Goal: Use online tool/utility: Utilize a website feature to perform a specific function

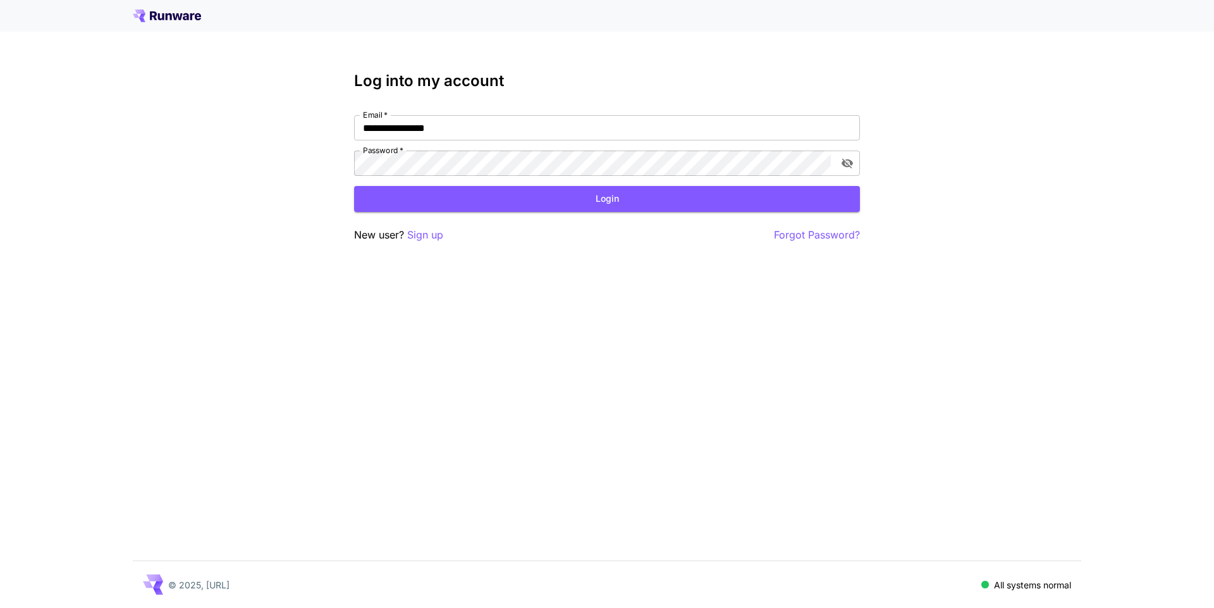
click at [514, 212] on div "**********" at bounding box center [607, 157] width 506 height 171
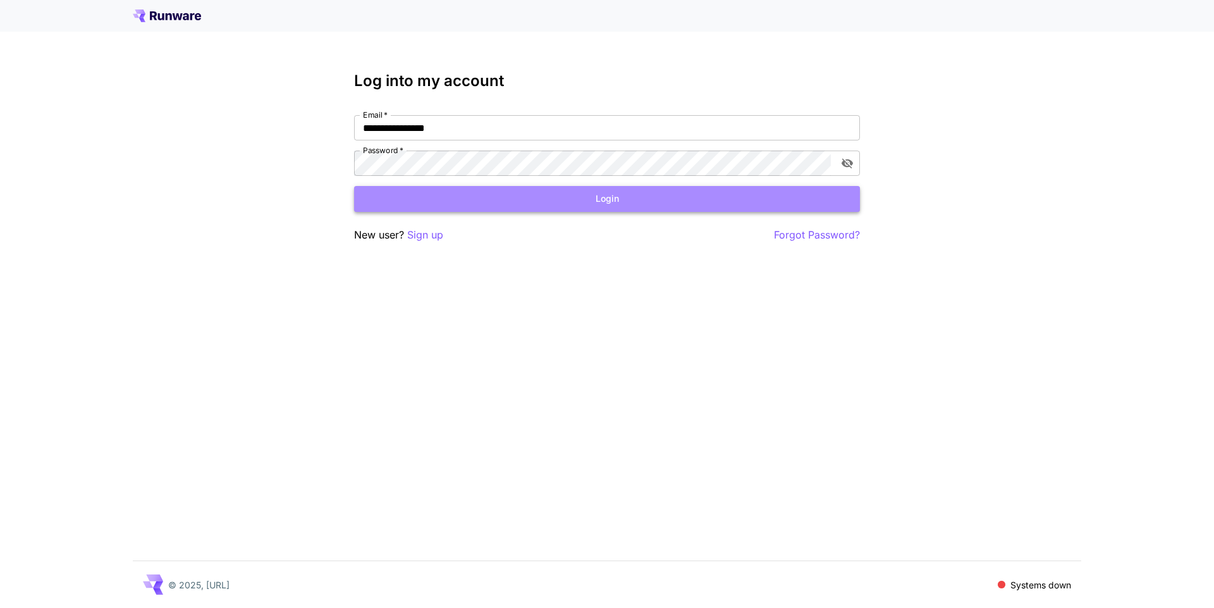
click at [513, 200] on button "Login" at bounding box center [607, 199] width 506 height 26
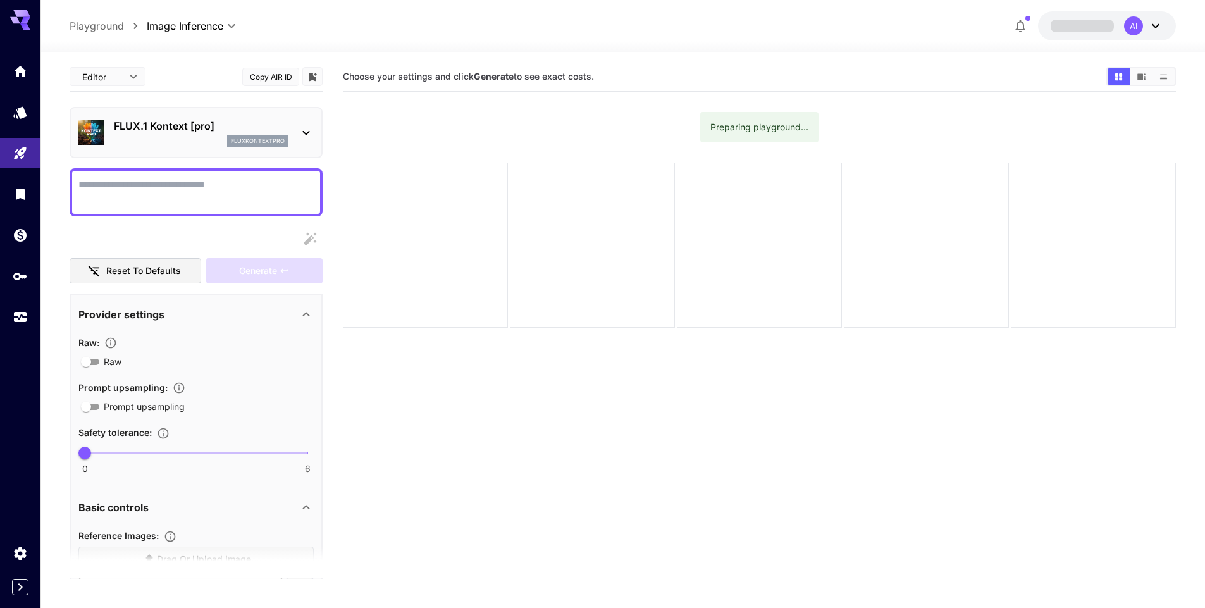
click at [207, 144] on div "fluxkontextpro" at bounding box center [201, 140] width 175 height 11
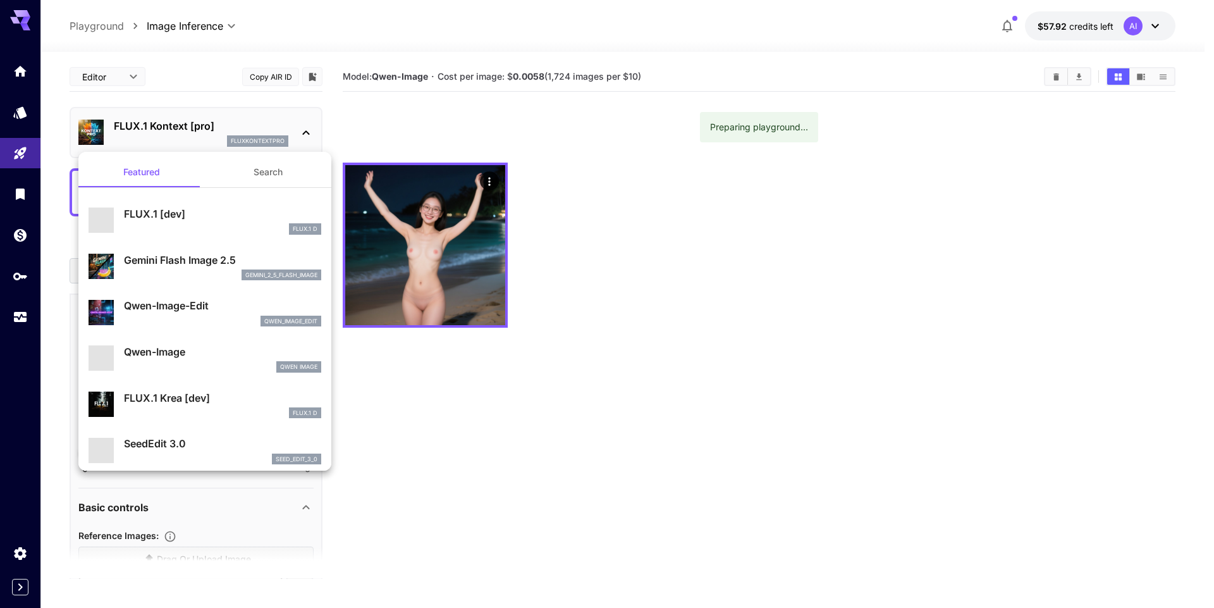
click at [207, 144] on div at bounding box center [607, 304] width 1214 height 608
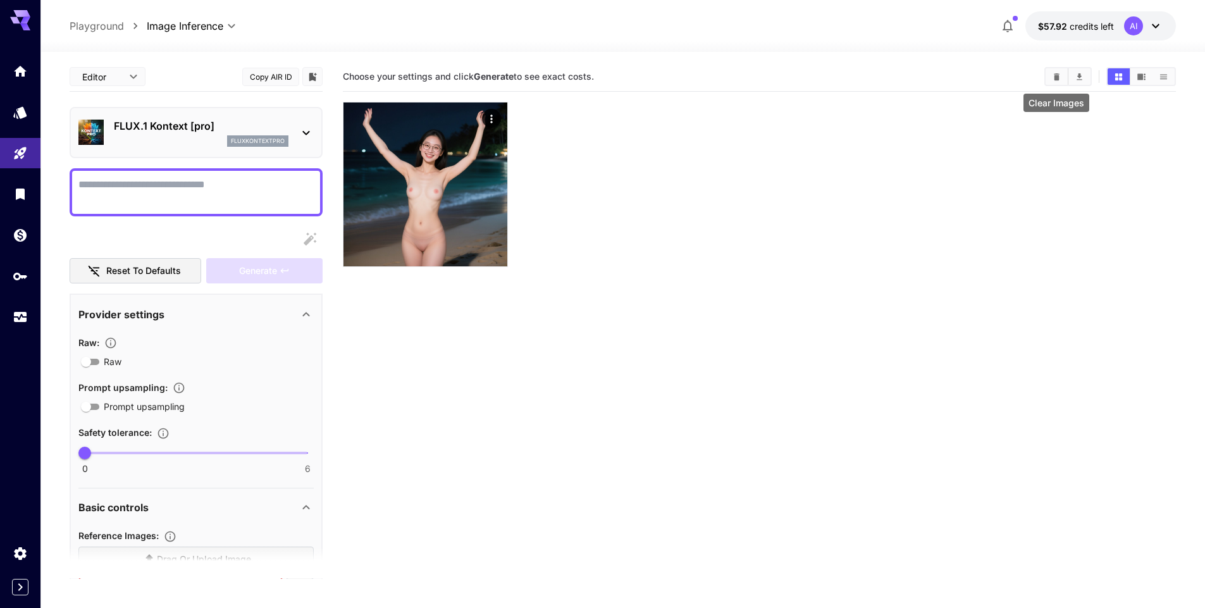
click at [1054, 76] on icon "Clear Images" at bounding box center [1056, 76] width 9 height 9
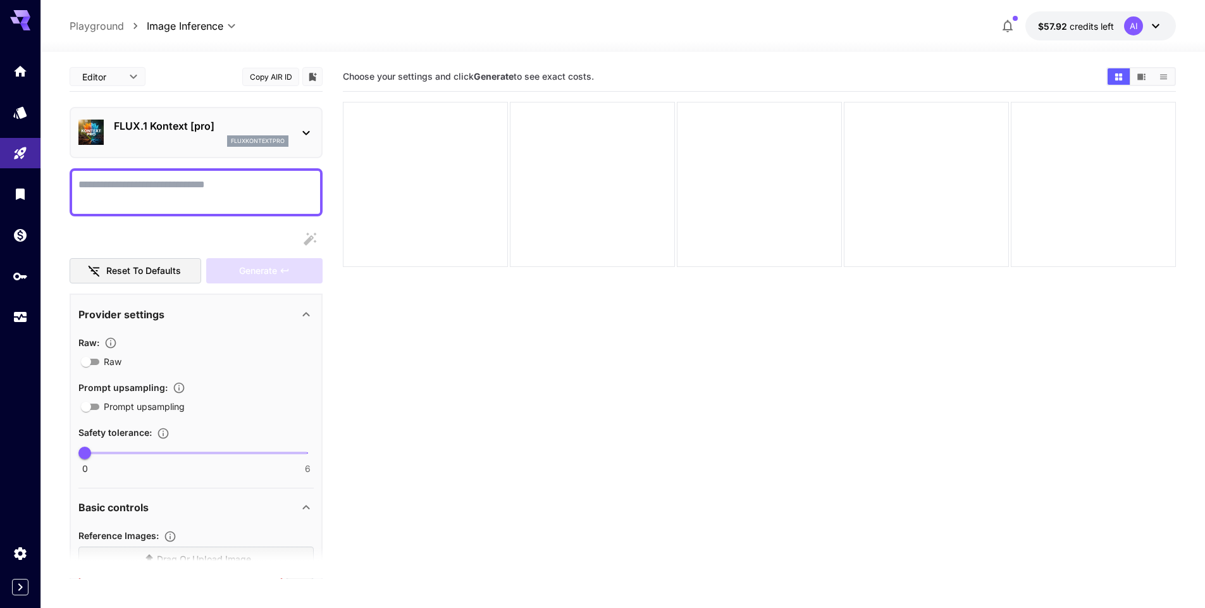
click at [241, 141] on p "fluxkontextpro" at bounding box center [258, 141] width 54 height 9
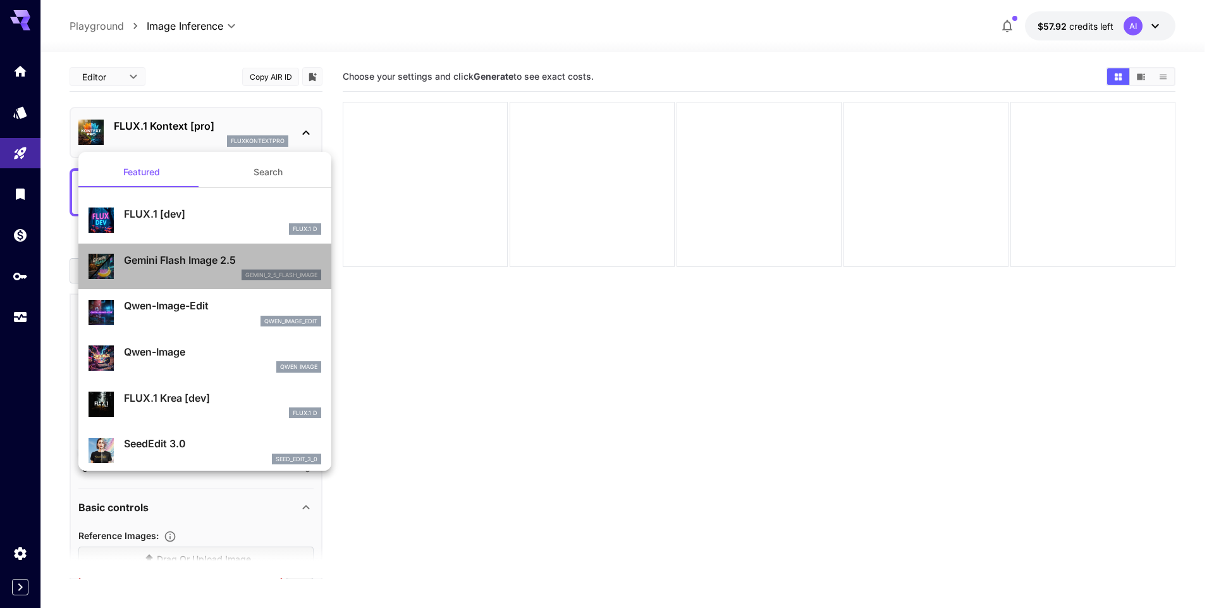
click at [211, 259] on p "Gemini Flash Image 2.5" at bounding box center [222, 259] width 197 height 15
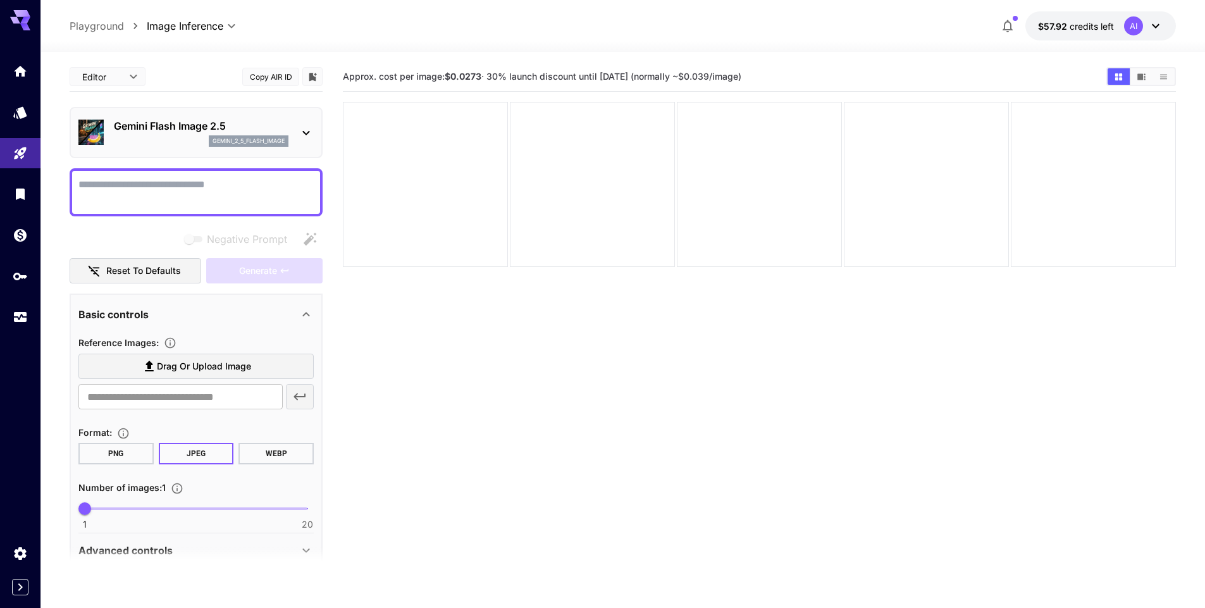
click at [221, 139] on p "gemini_2_5_flash_image" at bounding box center [249, 141] width 72 height 9
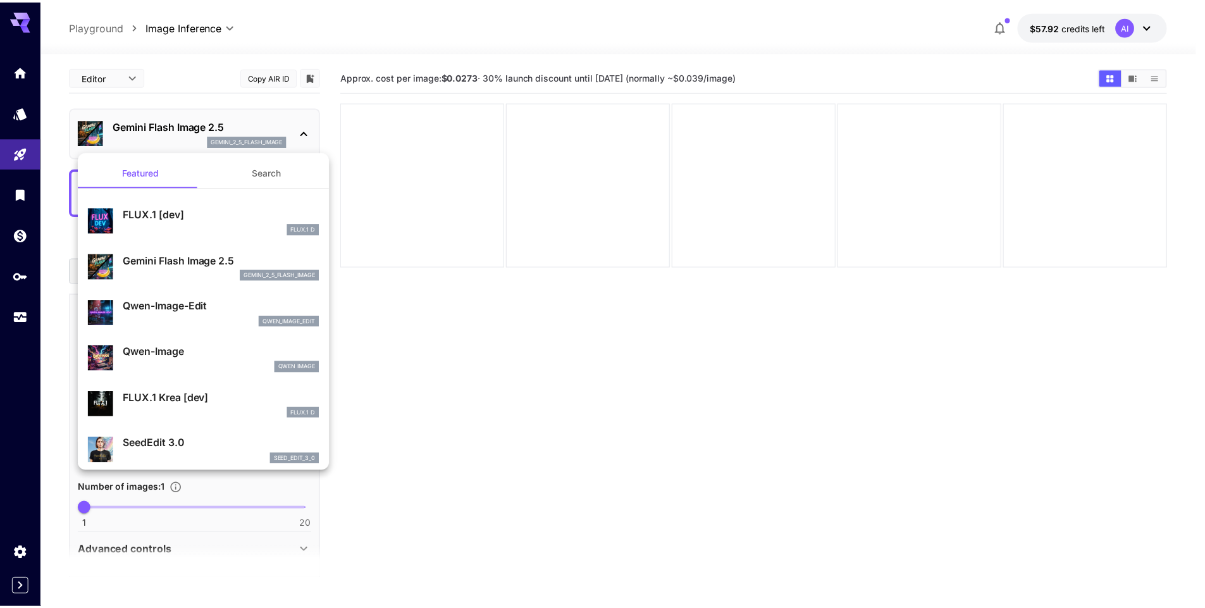
scroll to position [114, 0]
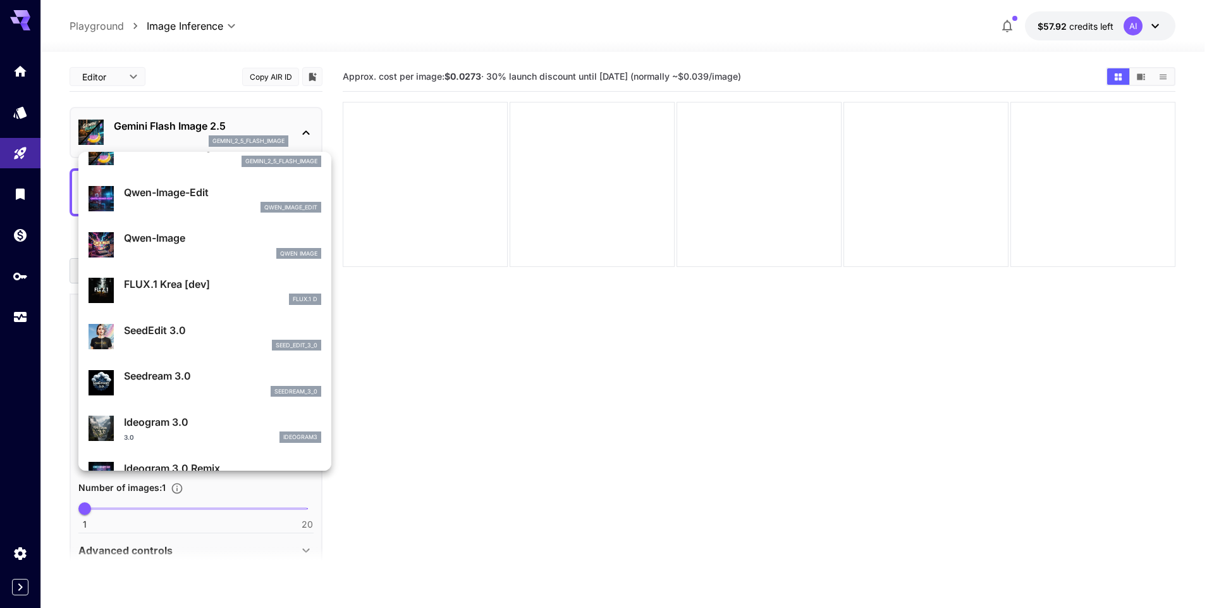
click at [188, 344] on div "seed_edit_3_0" at bounding box center [222, 345] width 197 height 11
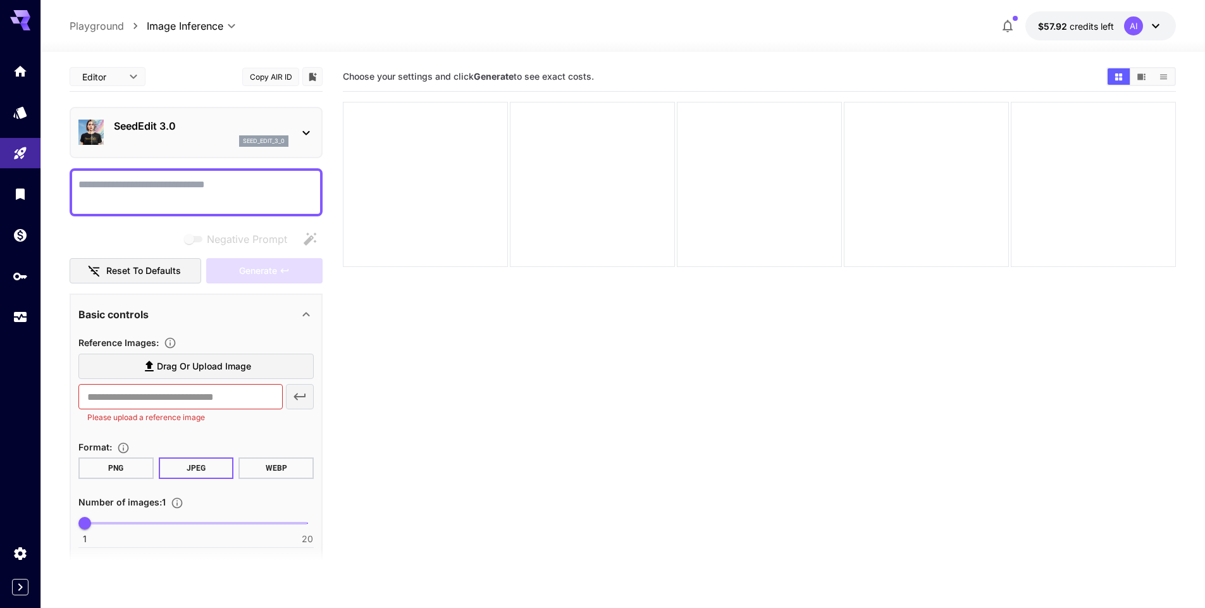
click at [257, 372] on label "Drag or upload image" at bounding box center [195, 367] width 235 height 26
click at [0, 0] on input "Drag or upload image" at bounding box center [0, 0] width 0 height 0
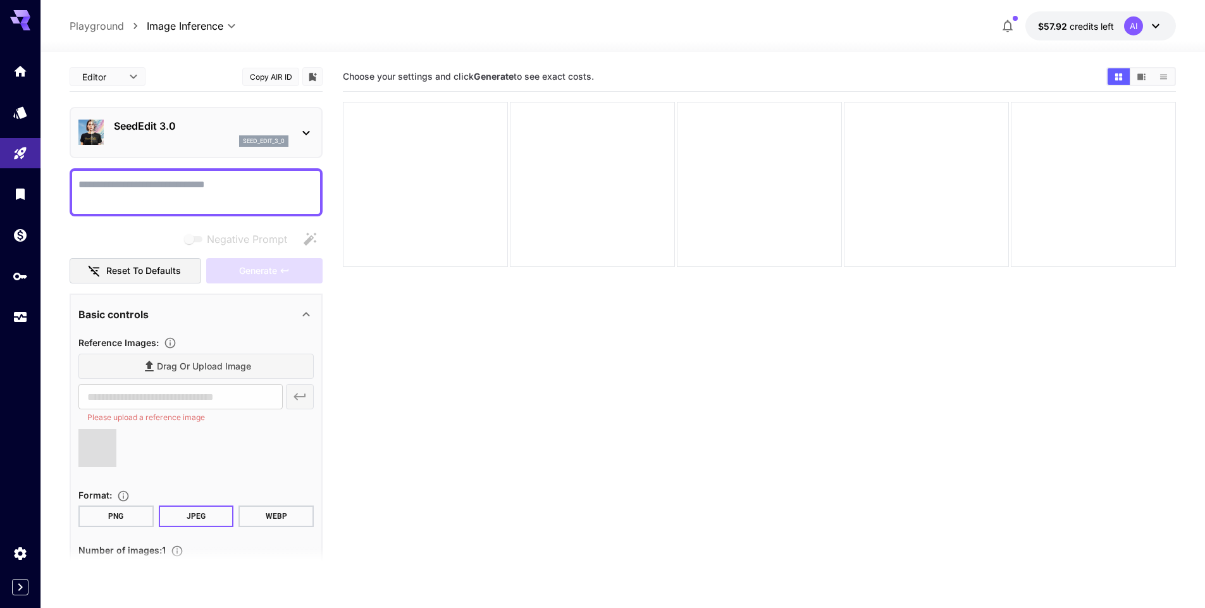
type input "**********"
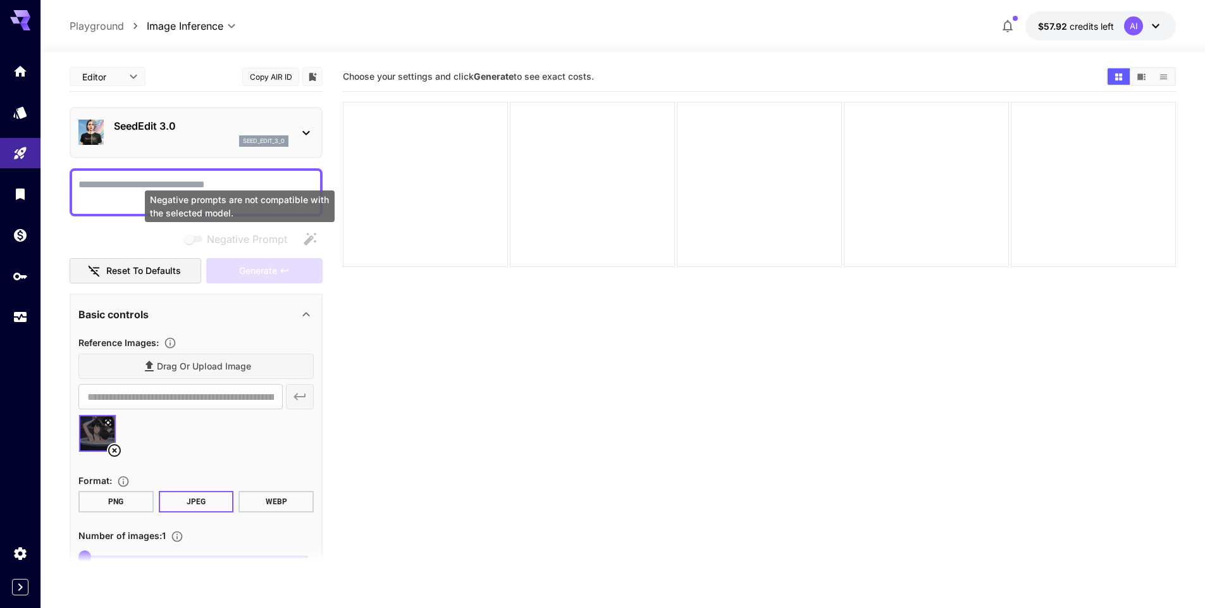
click at [189, 192] on div "Negative prompts are not compatible with the selected model." at bounding box center [240, 206] width 190 height 32
click at [164, 182] on textarea "Negative Prompt" at bounding box center [195, 192] width 235 height 30
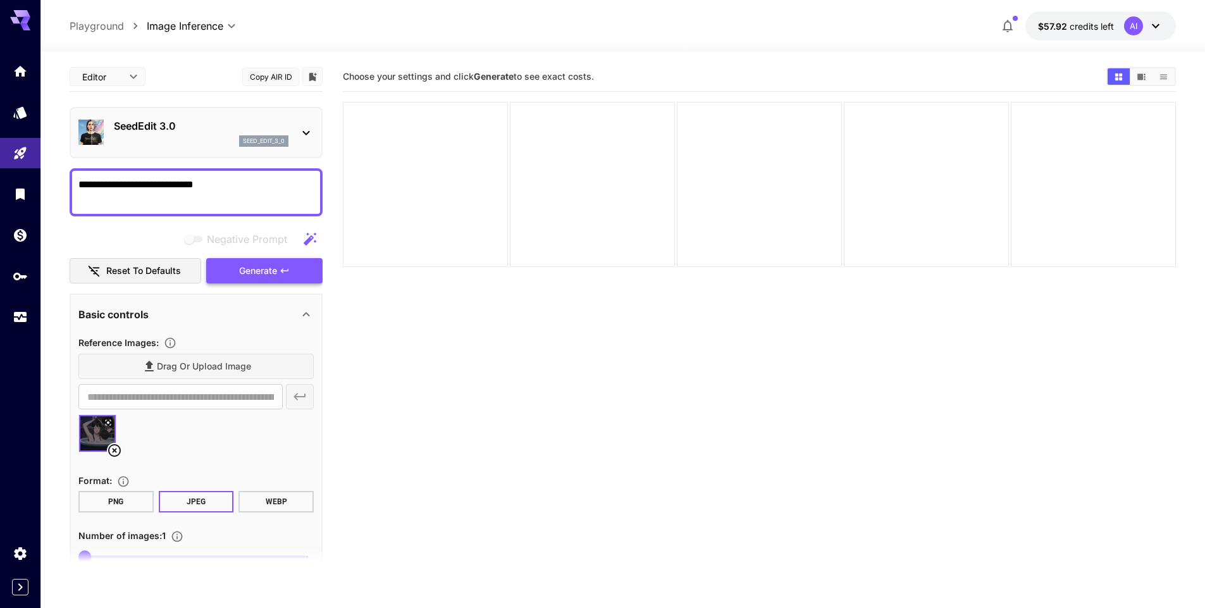
click at [274, 281] on button "Generate" at bounding box center [264, 271] width 116 height 26
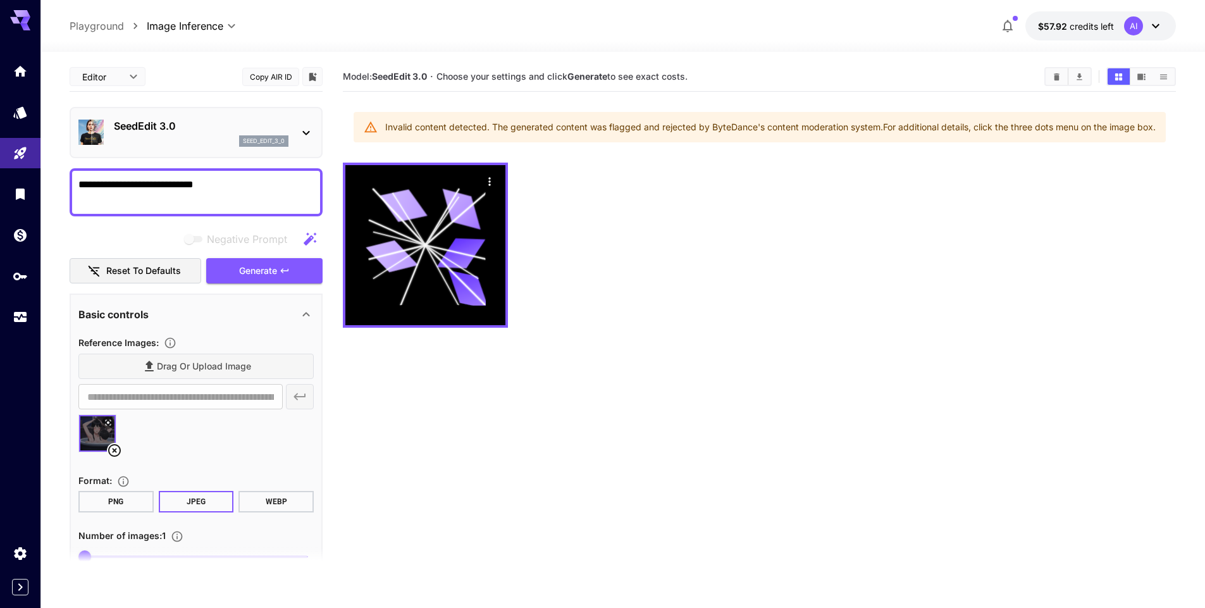
click at [246, 187] on textarea "**********" at bounding box center [195, 192] width 235 height 30
type textarea "**********"
click at [240, 265] on span "Generate" at bounding box center [258, 271] width 38 height 16
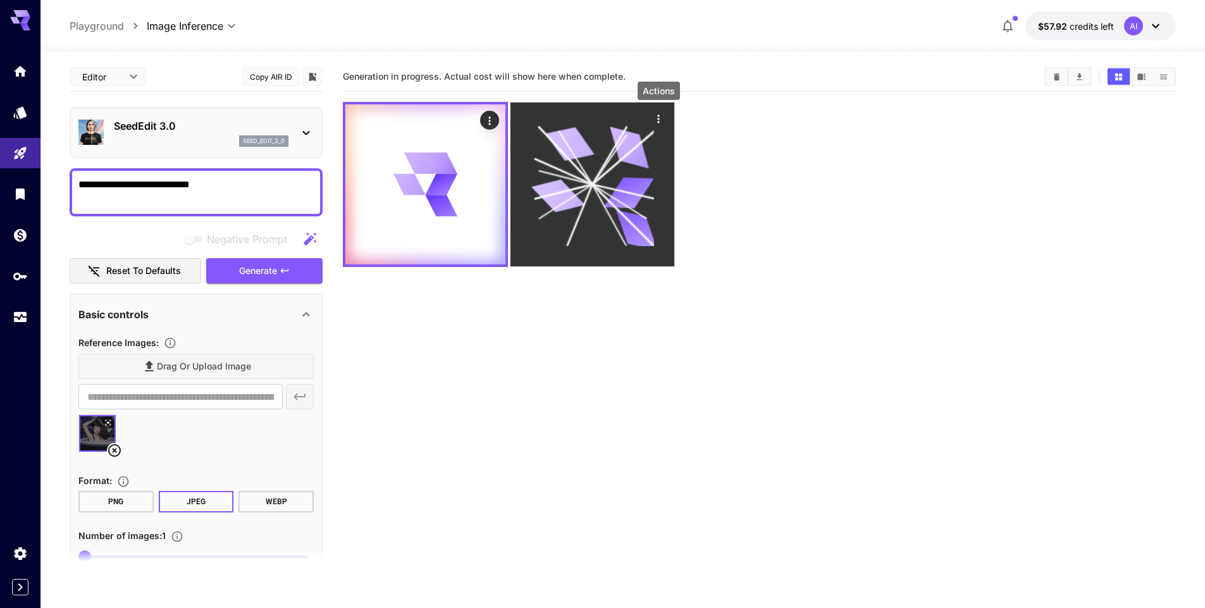
click at [655, 119] on icon "Actions" at bounding box center [658, 119] width 13 height 13
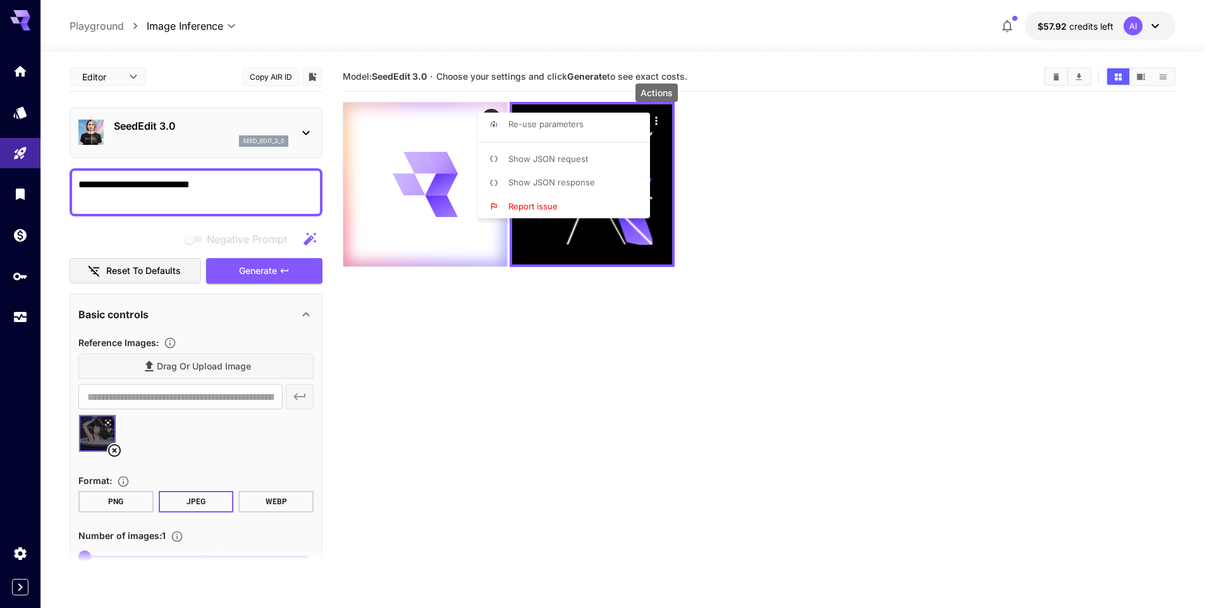
click at [801, 100] on div at bounding box center [607, 304] width 1214 height 608
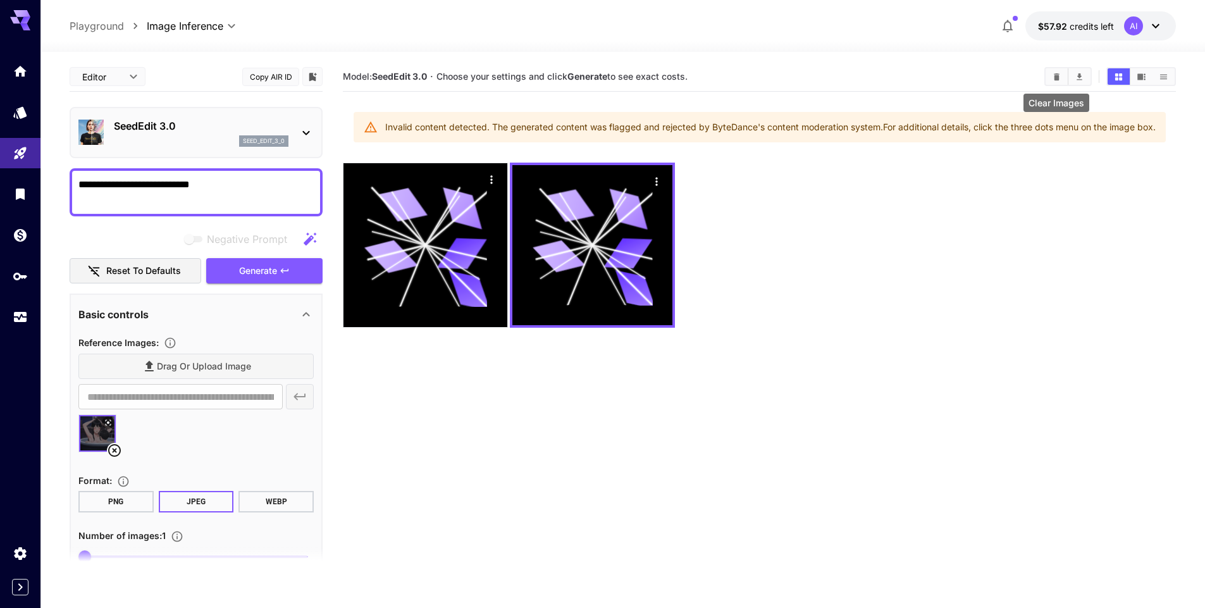
drag, startPoint x: 1055, startPoint y: 82, endPoint x: 1028, endPoint y: 81, distance: 26.6
click at [1054, 81] on button "Clear Images" at bounding box center [1056, 76] width 22 height 16
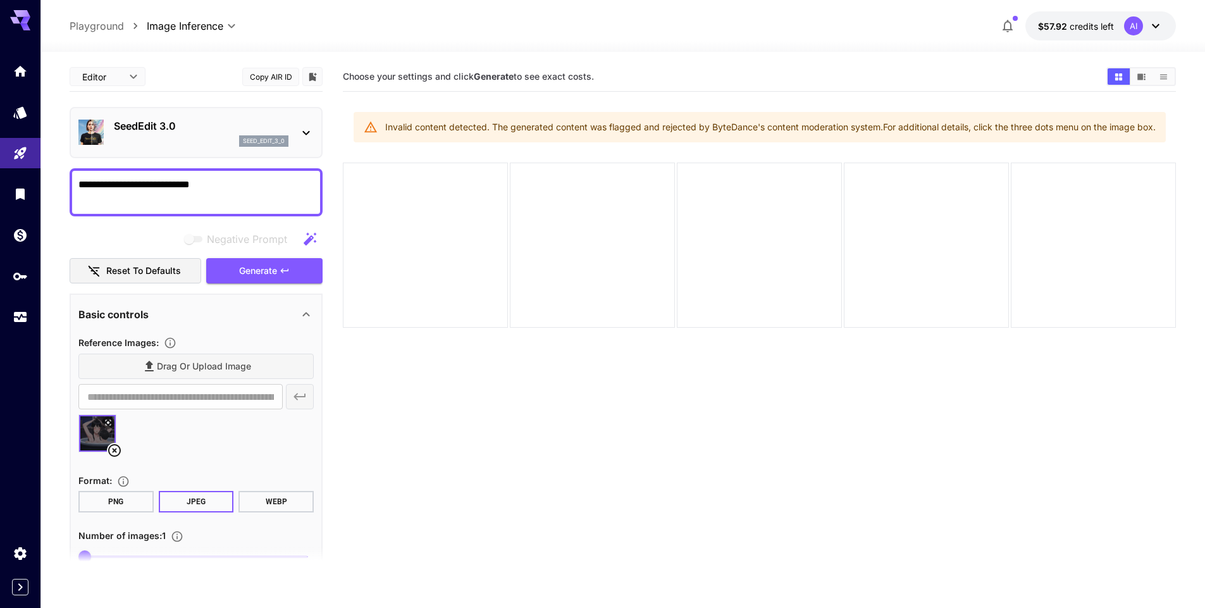
click at [263, 121] on p "SeedEdit 3.0" at bounding box center [201, 125] width 175 height 15
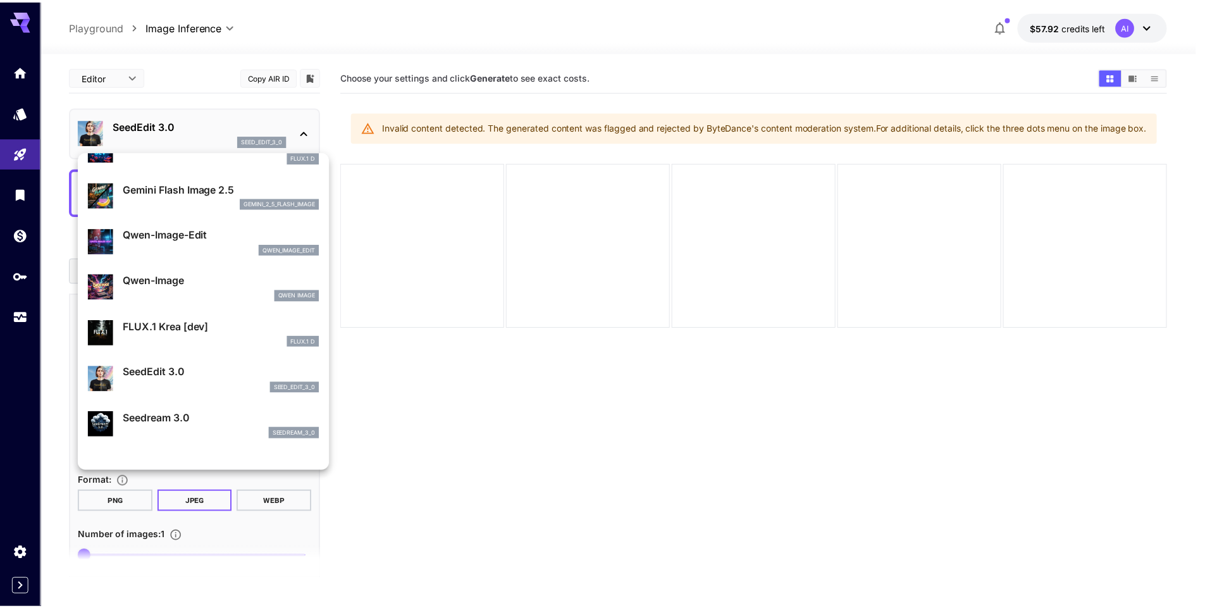
scroll to position [114, 0]
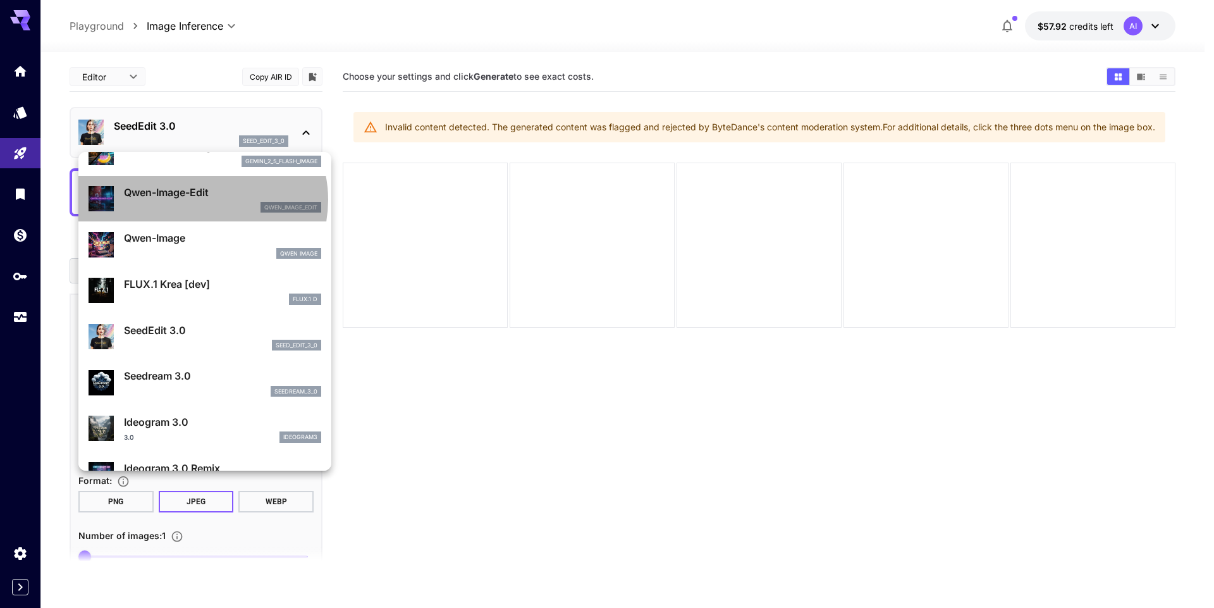
click at [202, 200] on div "Qwen-Image-Edit qwen_image_edit" at bounding box center [222, 199] width 197 height 28
type input "*"
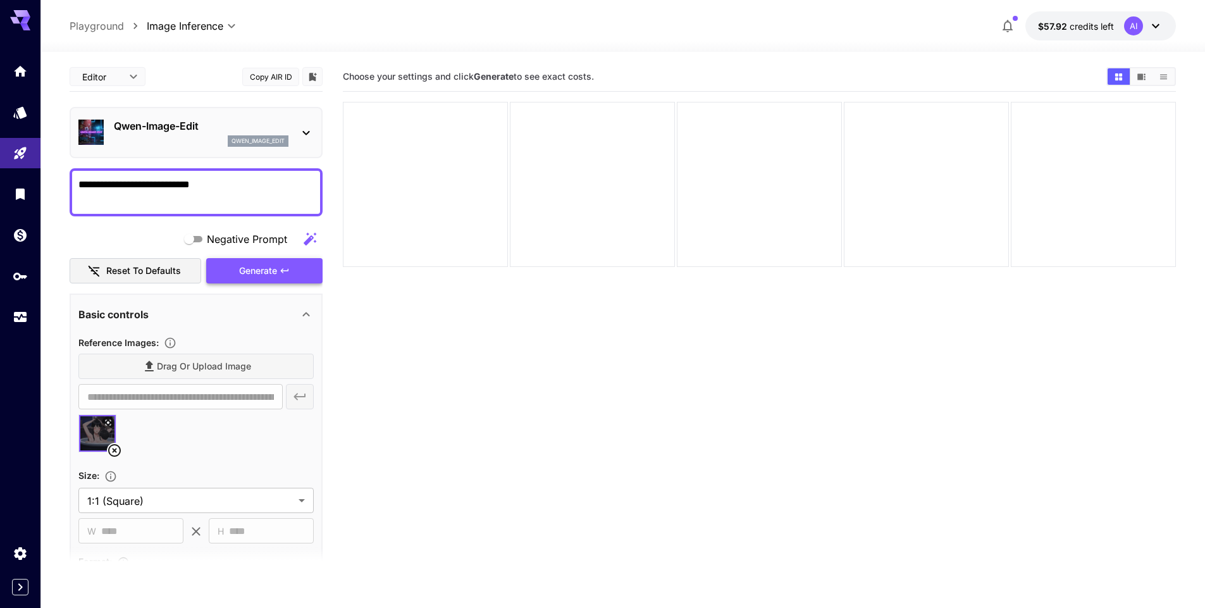
click at [250, 280] on button "Generate" at bounding box center [264, 271] width 116 height 26
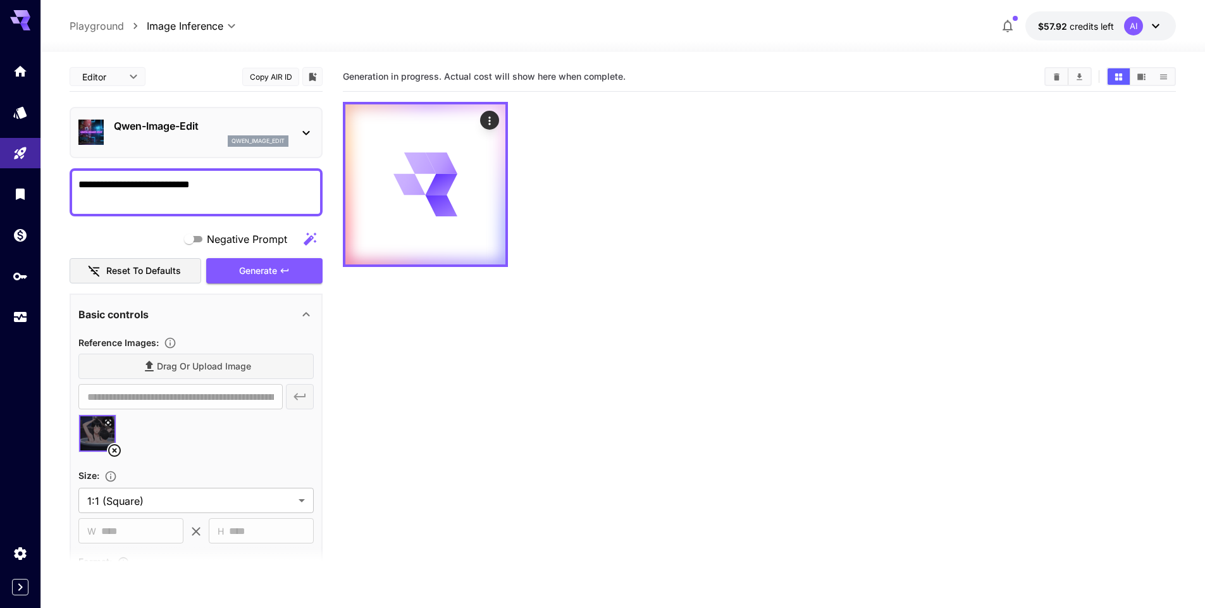
click at [268, 131] on p "Qwen-Image-Edit" at bounding box center [201, 125] width 175 height 15
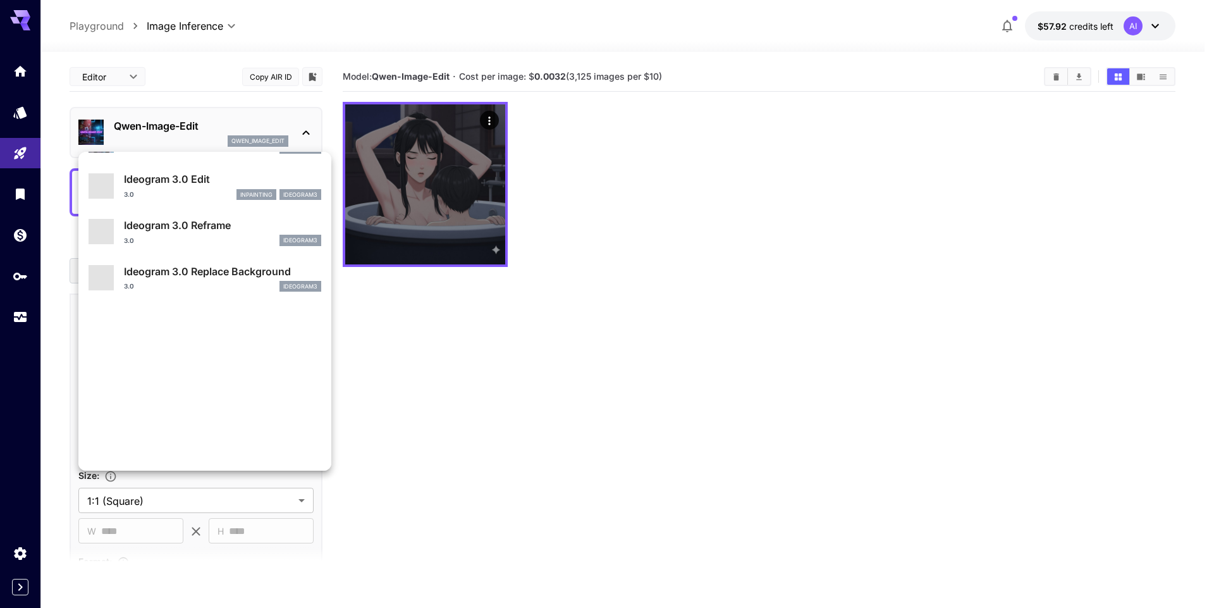
scroll to position [457, 0]
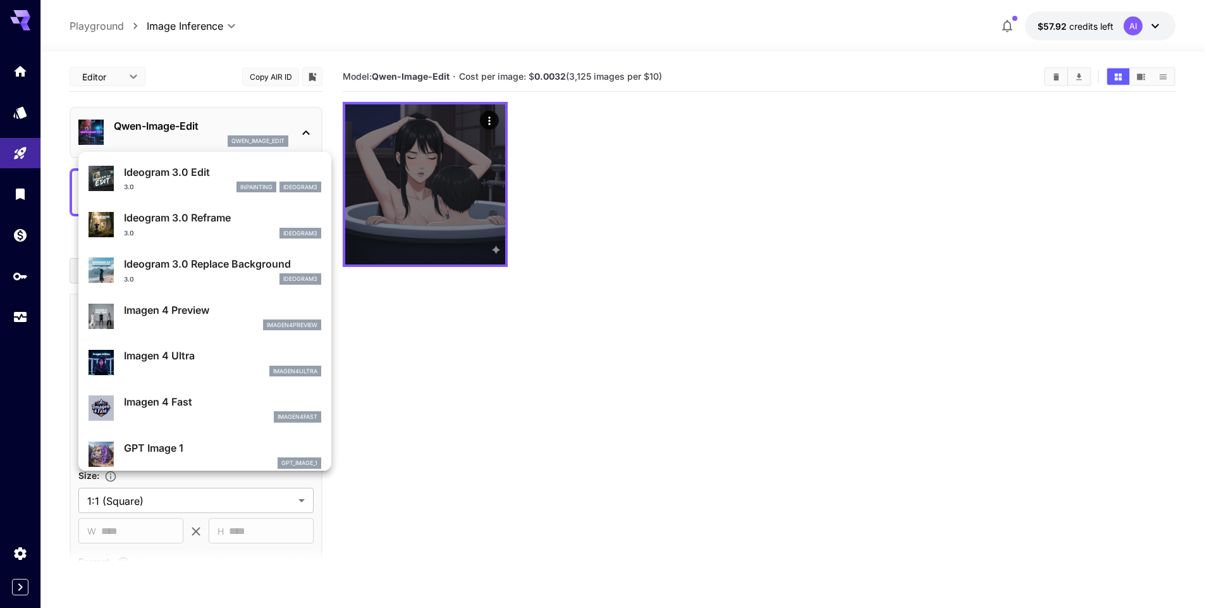
click at [609, 156] on div at bounding box center [607, 304] width 1214 height 608
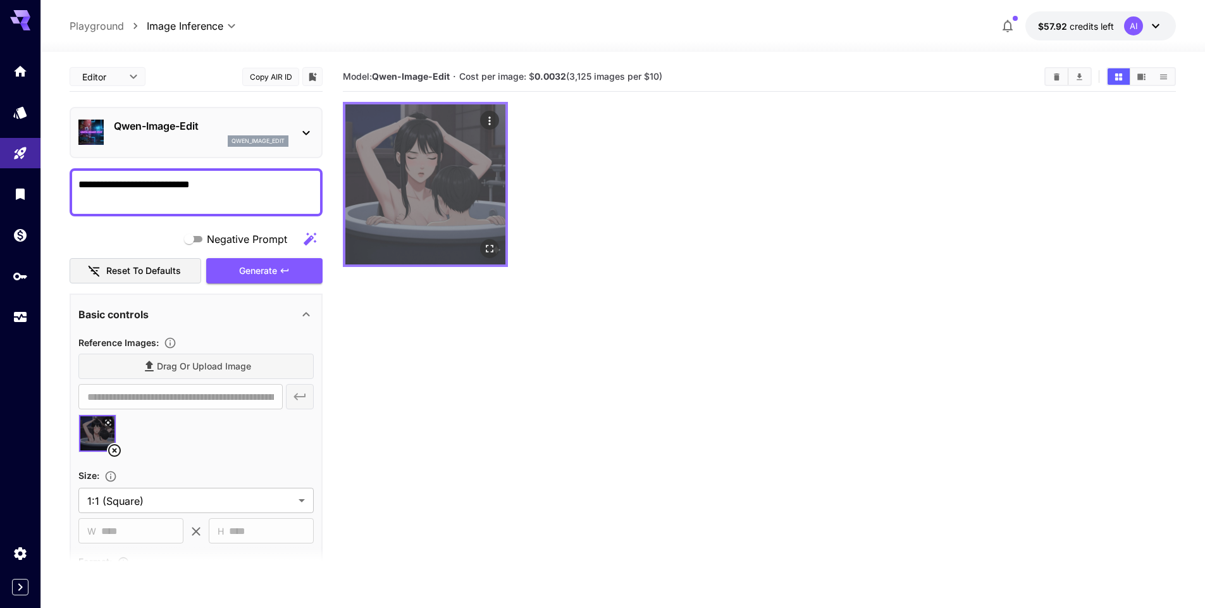
click at [473, 219] on img at bounding box center [425, 184] width 160 height 160
click at [495, 245] on icon "Open in fullscreen" at bounding box center [489, 248] width 13 height 13
